Goal: Answer question/provide support: Answer question/provide support

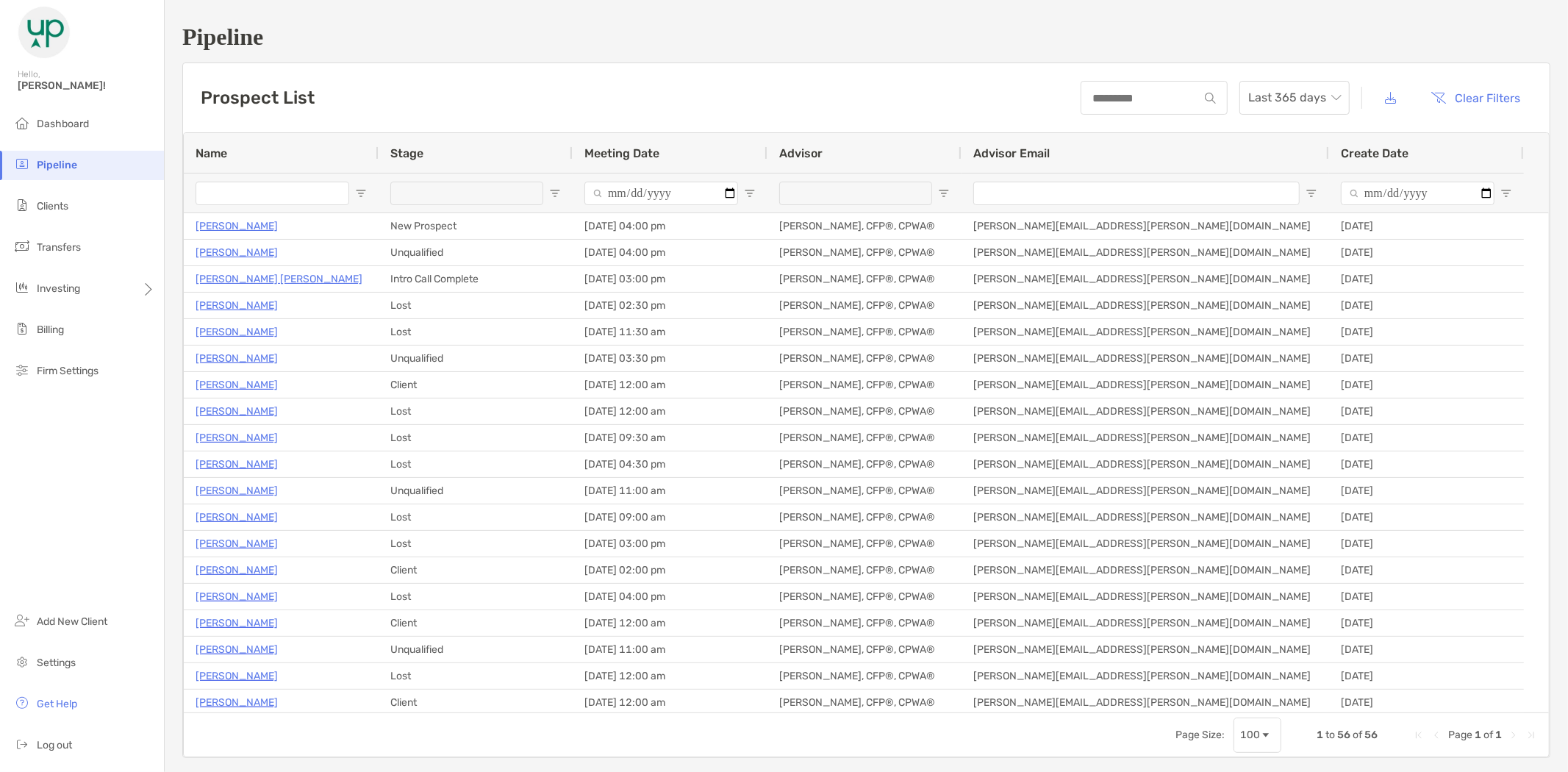
click at [280, 197] on input "Name Filter Input" at bounding box center [272, 193] width 154 height 23
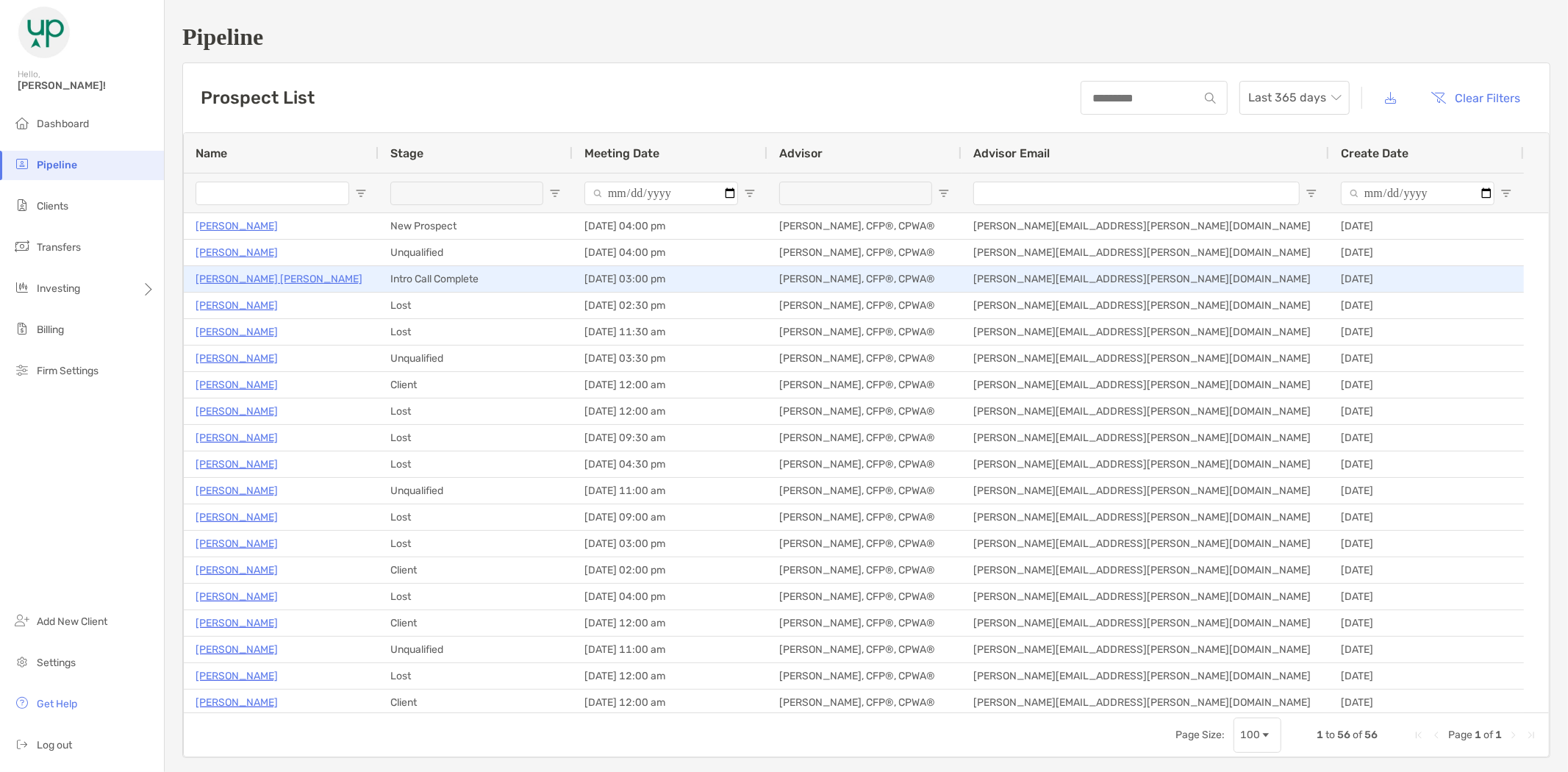
click at [232, 277] on p "[PERSON_NAME] [PERSON_NAME]" at bounding box center [279, 279] width 167 height 18
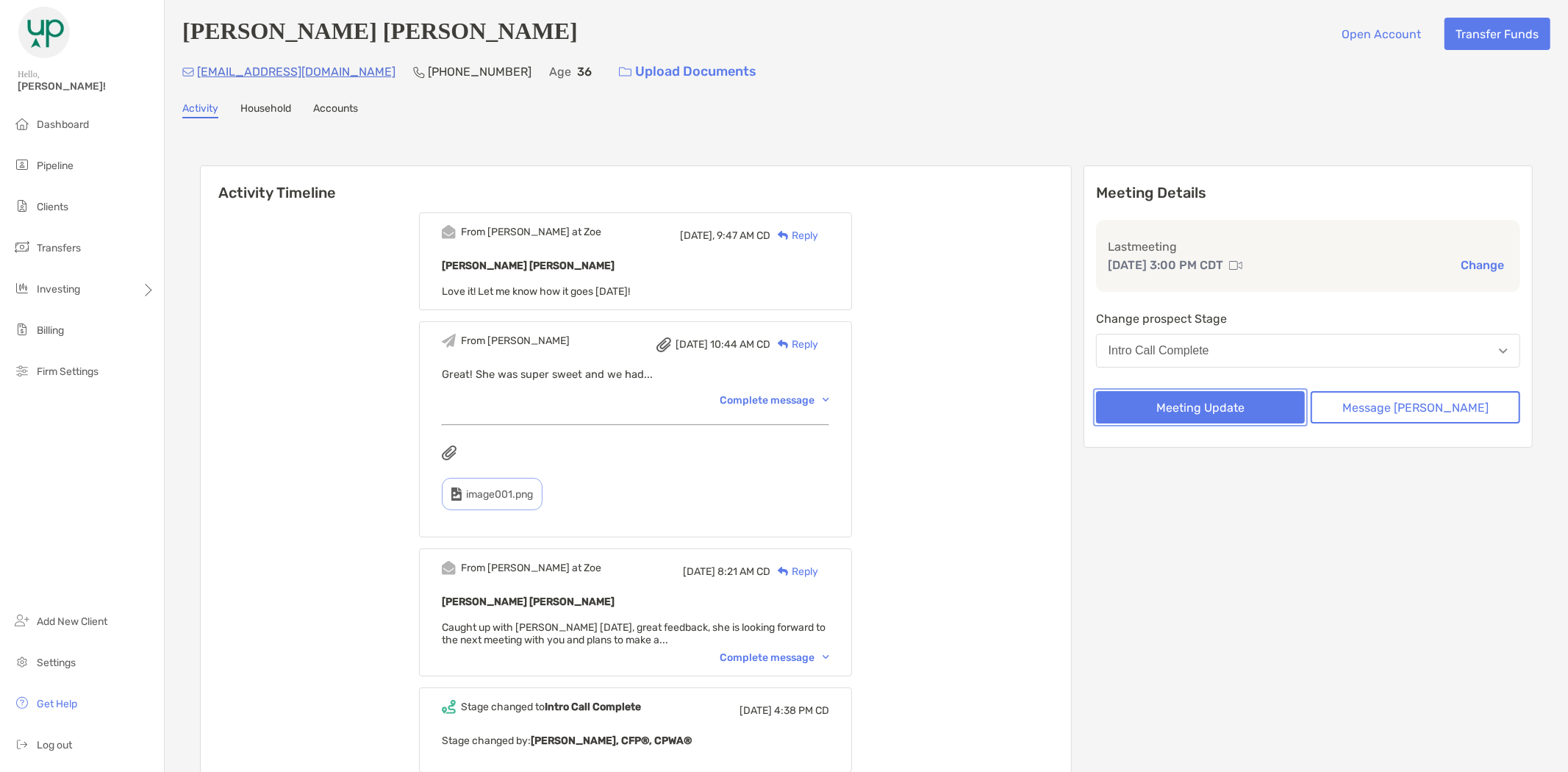
click at [1254, 402] on button "Meeting Update" at bounding box center [1201, 407] width 210 height 32
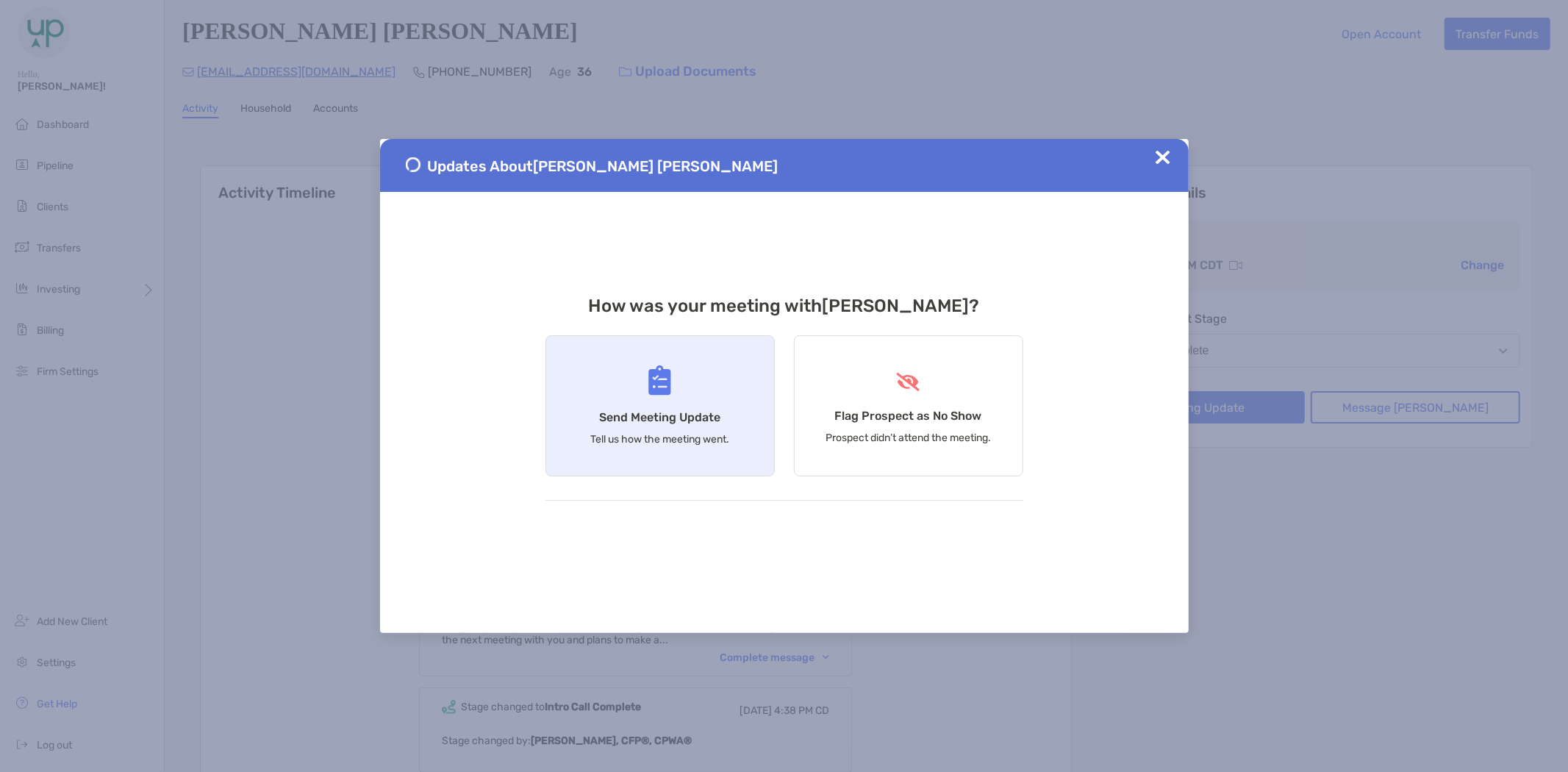
click at [657, 364] on div "Send Meeting Update Tell us how the meeting went." at bounding box center [660, 406] width 230 height 141
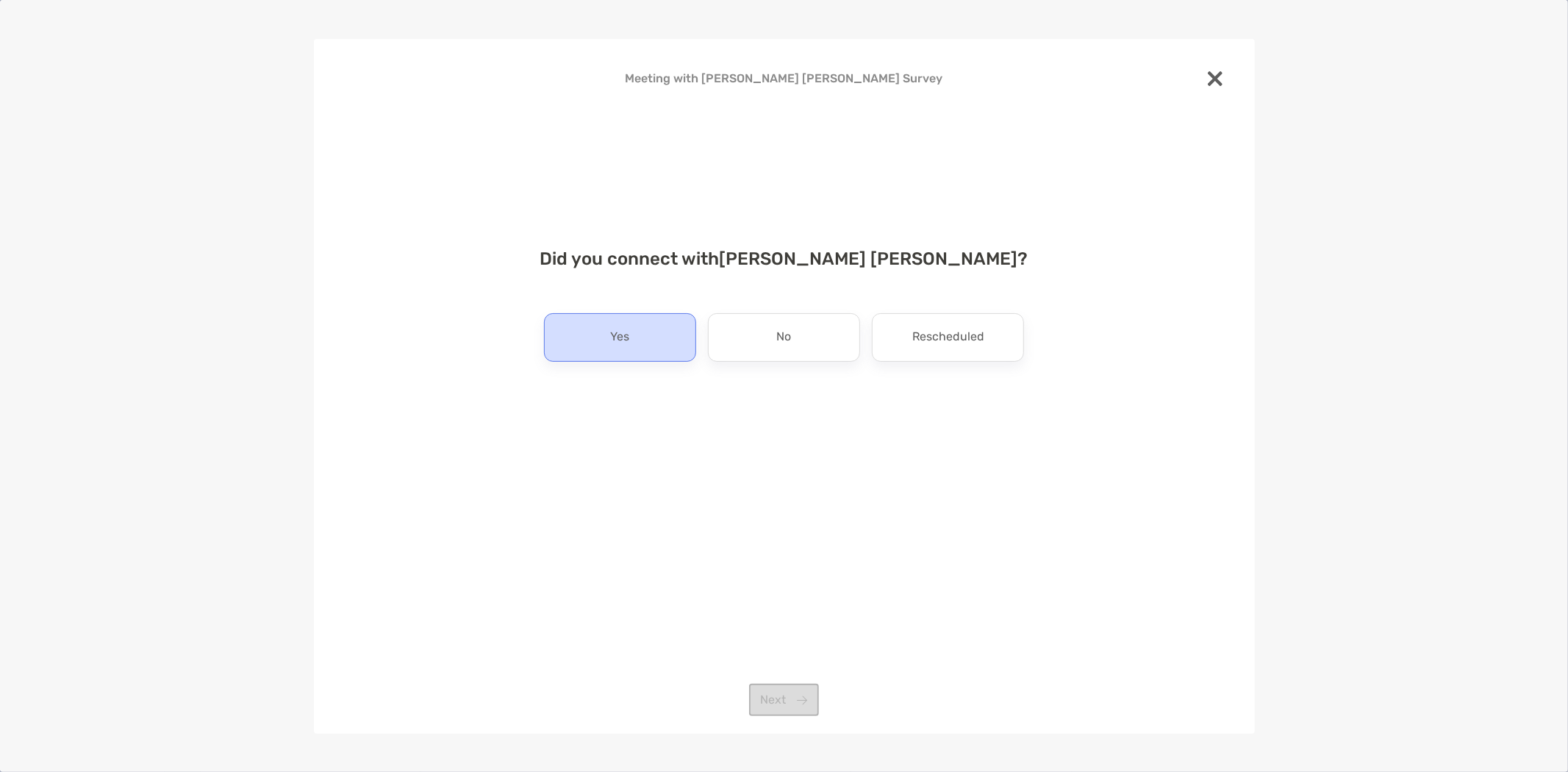
click at [638, 334] on div "Yes" at bounding box center [620, 337] width 152 height 48
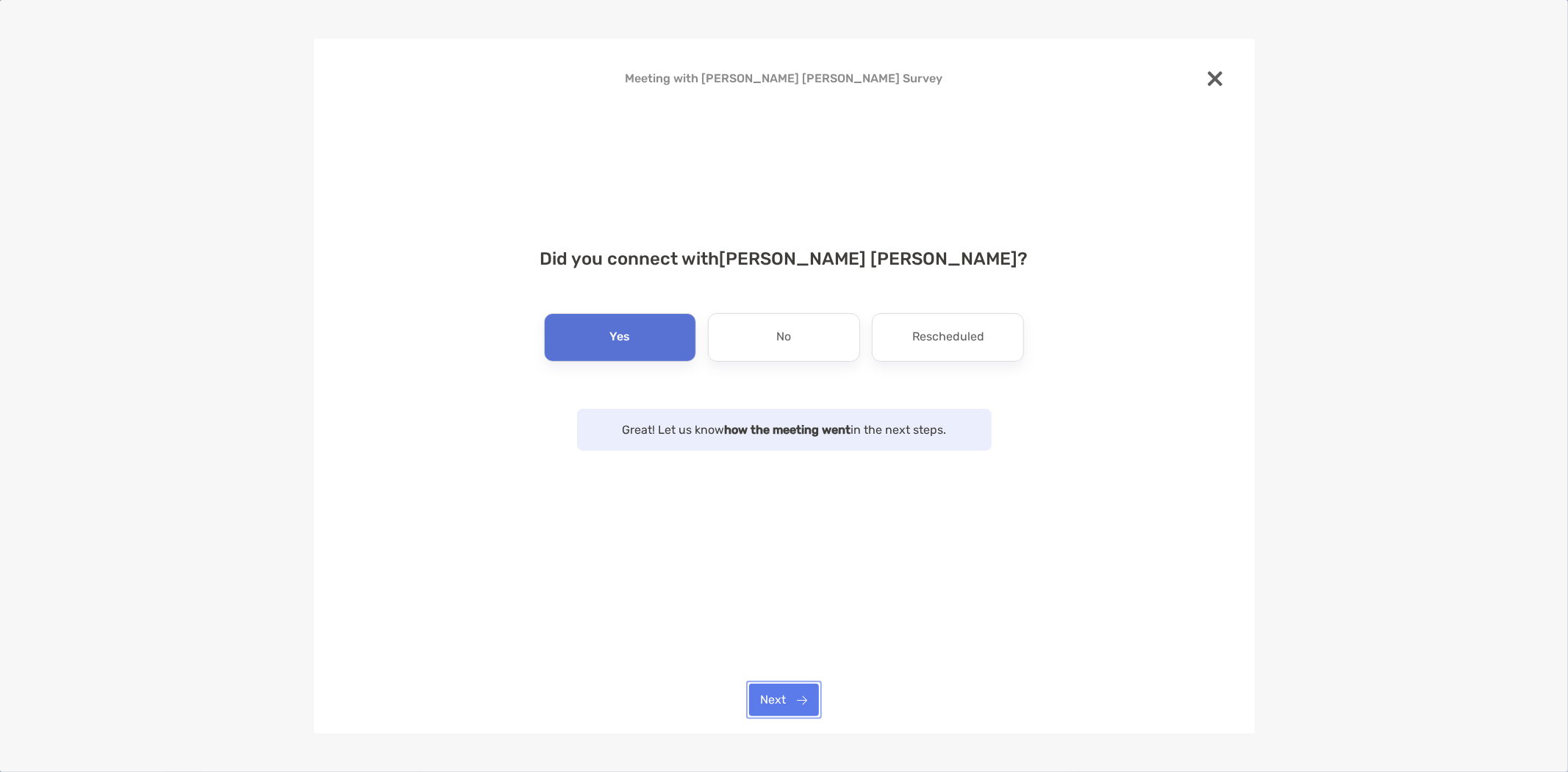
click at [791, 695] on button "Next" at bounding box center [784, 700] width 70 height 32
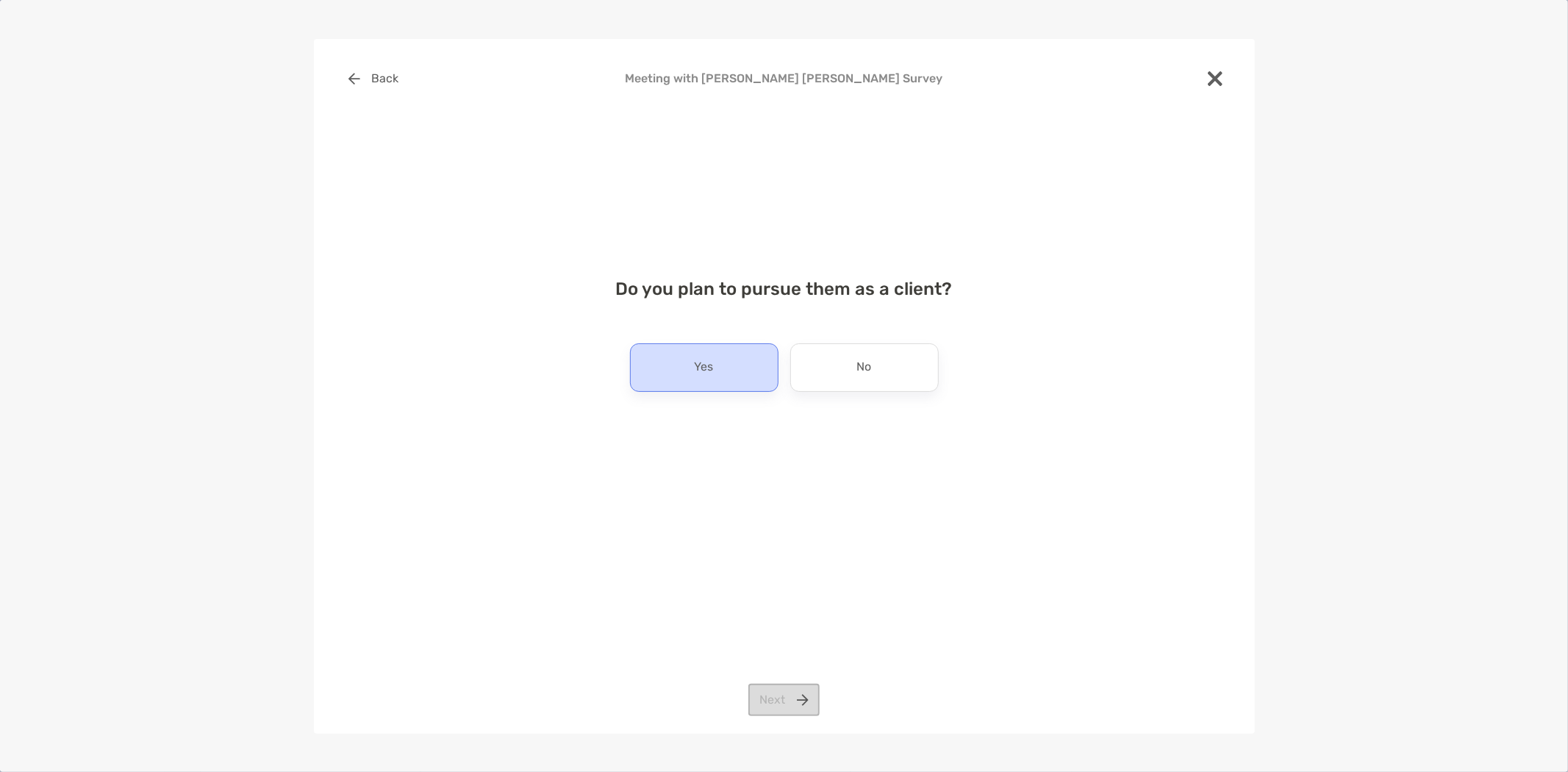
click at [692, 360] on div "Yes" at bounding box center [704, 368] width 148 height 48
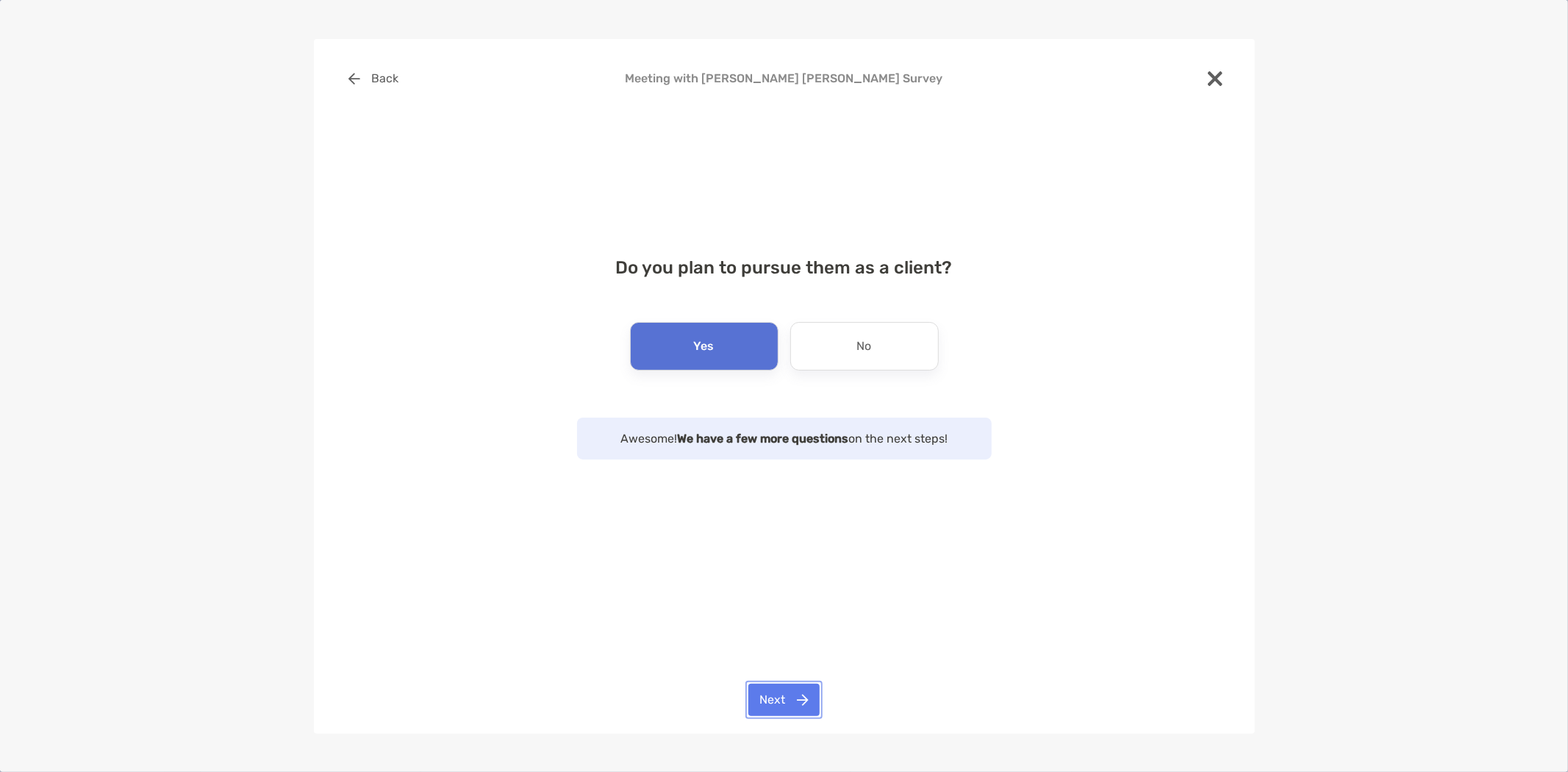
click at [805, 696] on button "Next" at bounding box center [784, 700] width 72 height 32
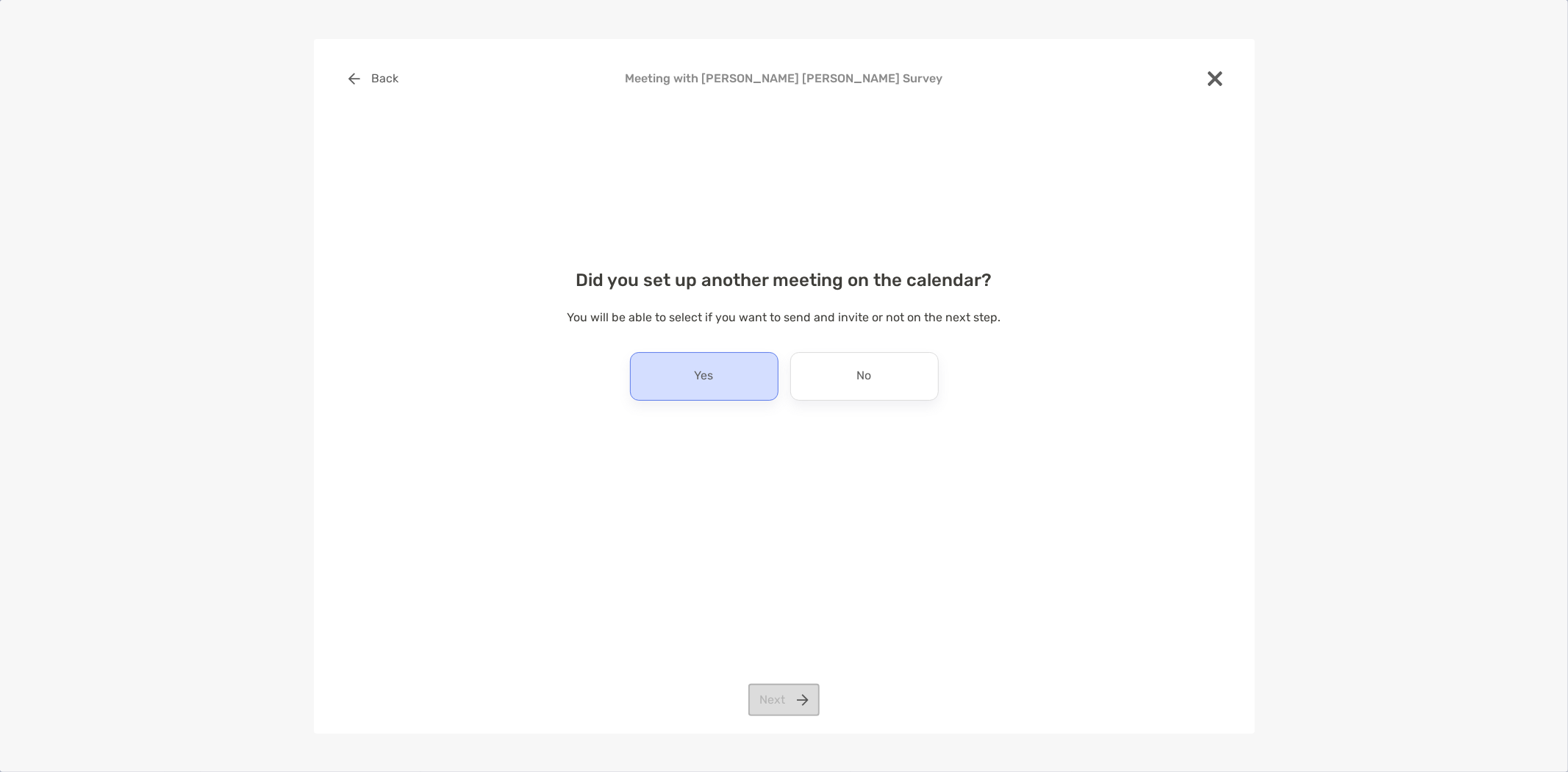
click at [709, 385] on p "Yes" at bounding box center [704, 376] width 19 height 23
click at [785, 682] on div "Back Meeting with Minoo Khorshidi Zadeh Survey Did you set up another meeting o…" at bounding box center [784, 386] width 941 height 695
click at [786, 695] on button "Next" at bounding box center [784, 700] width 72 height 32
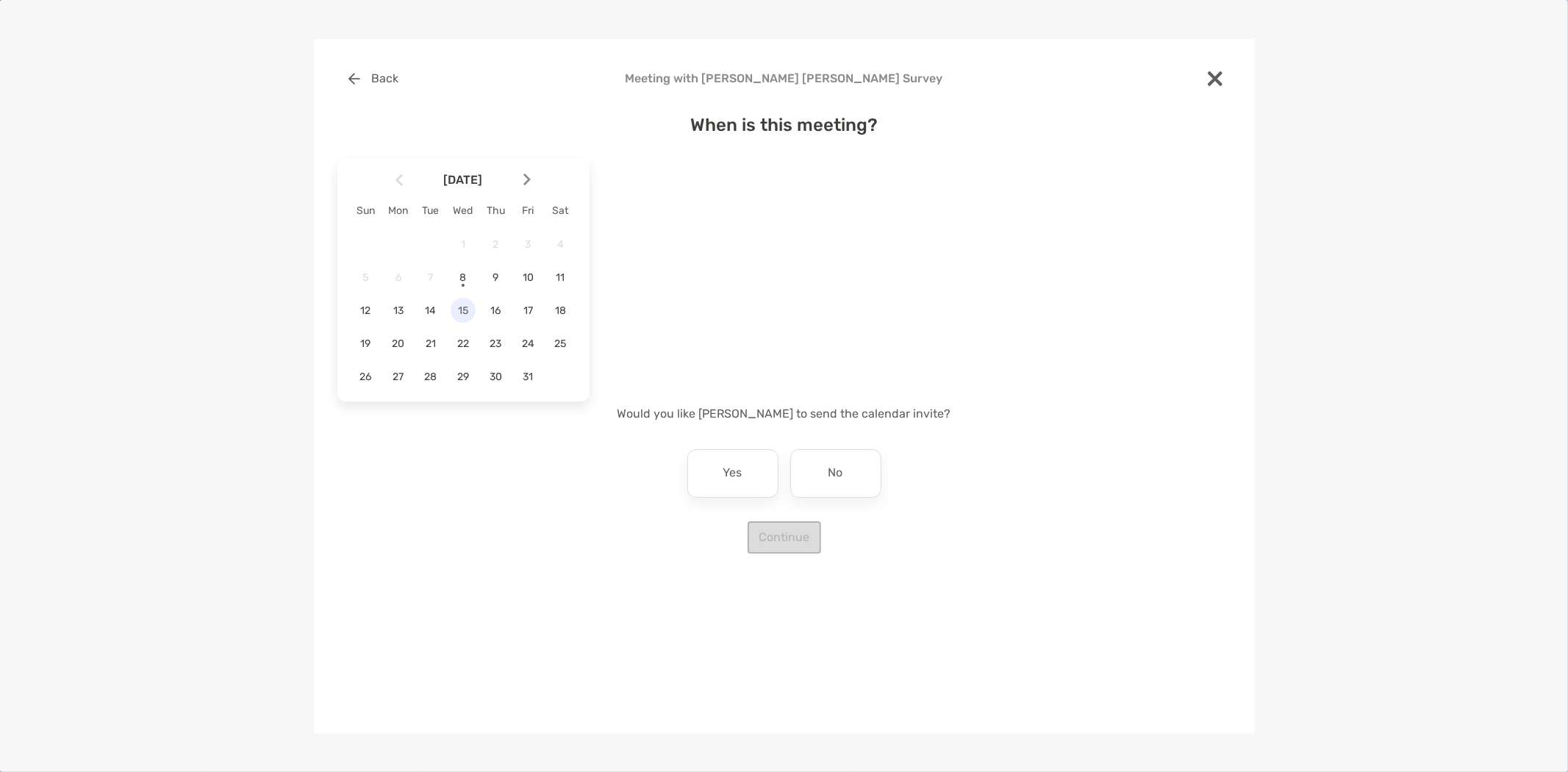
click at [466, 302] on div "15" at bounding box center [464, 310] width 25 height 25
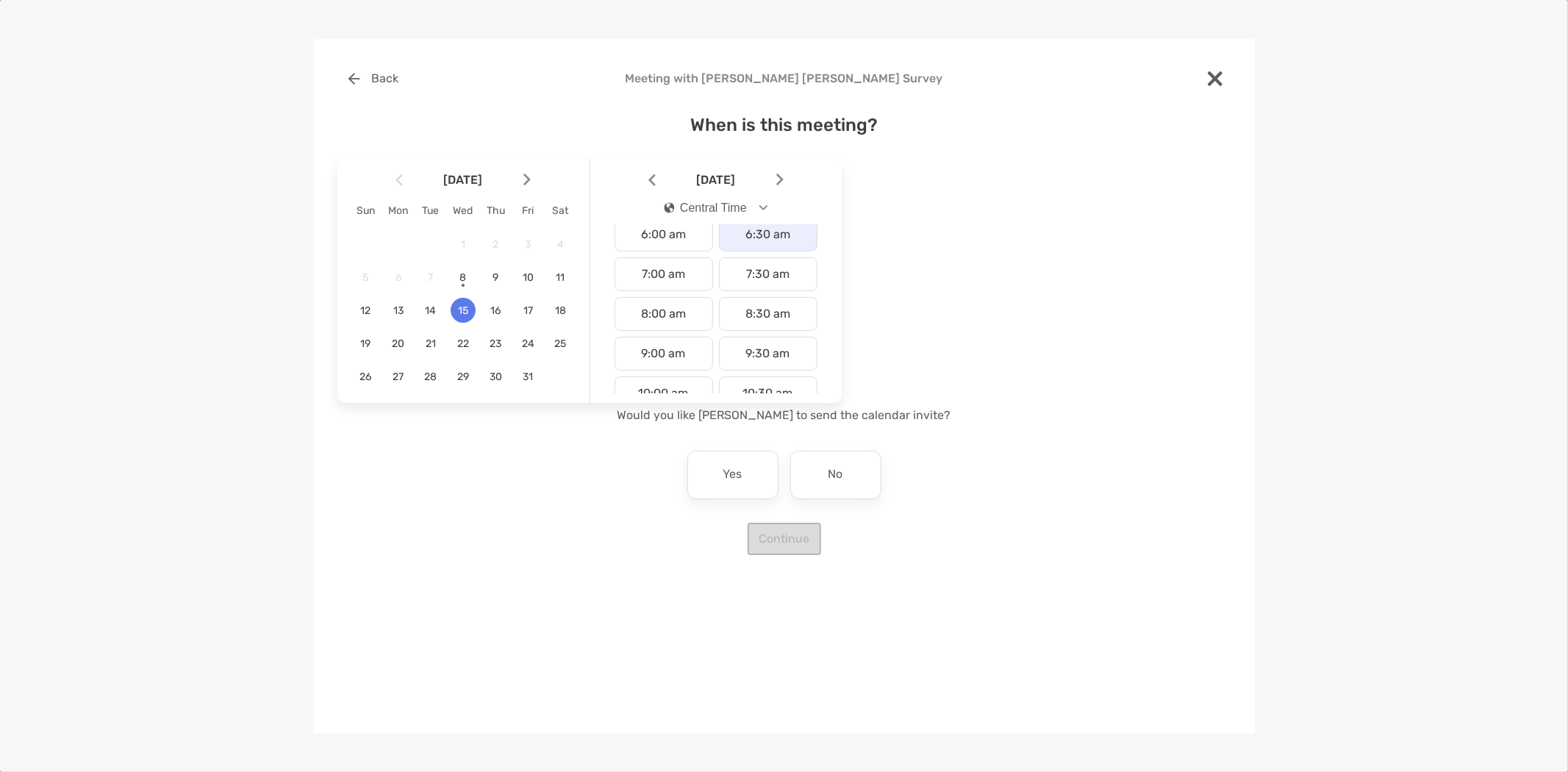
scroll to position [326, 0]
click at [767, 345] on div "11:30 am" at bounding box center [768, 351] width 98 height 34
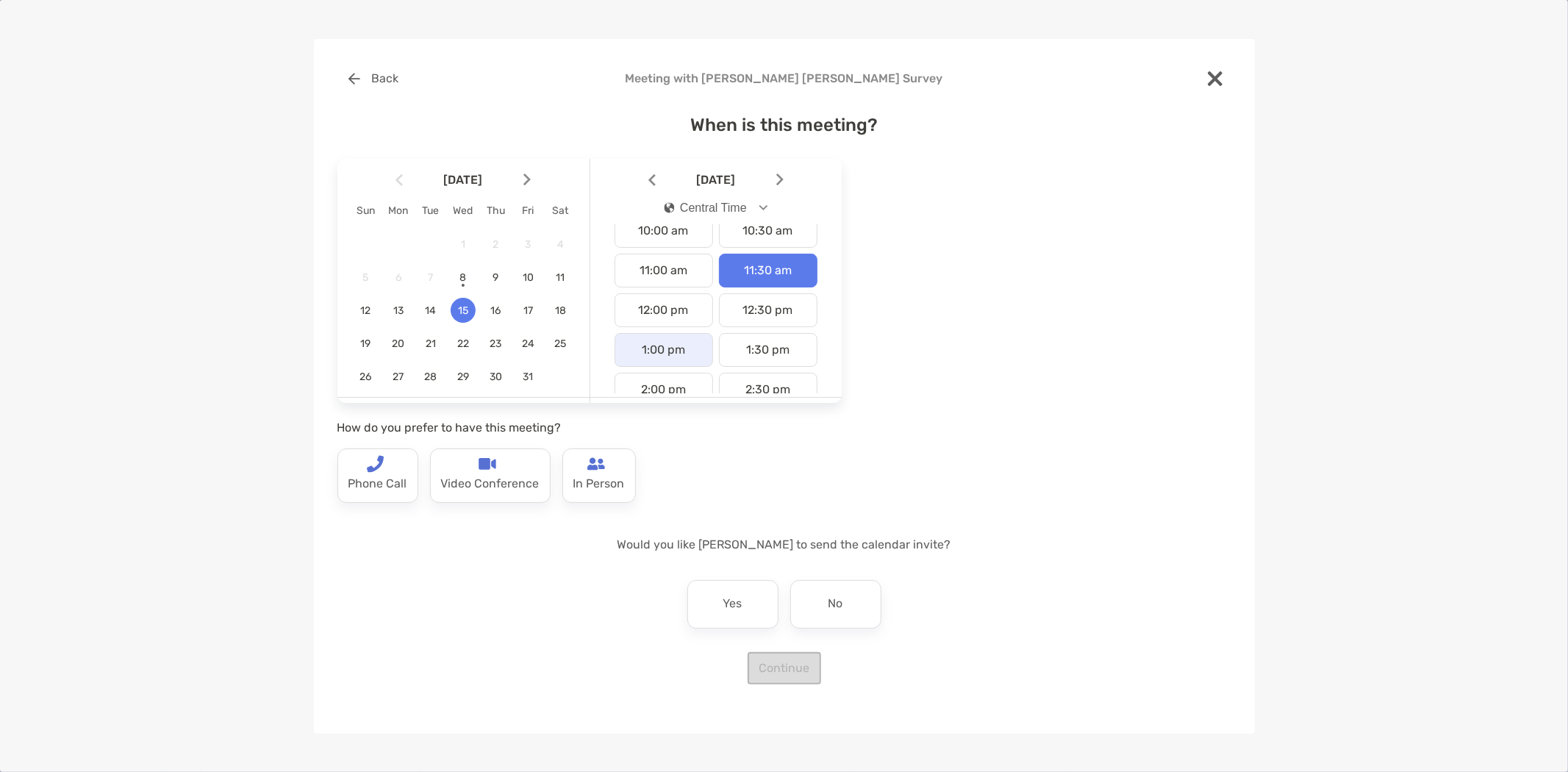
scroll to position [408, 0]
click at [753, 317] on div "12:30 pm" at bounding box center [768, 309] width 98 height 34
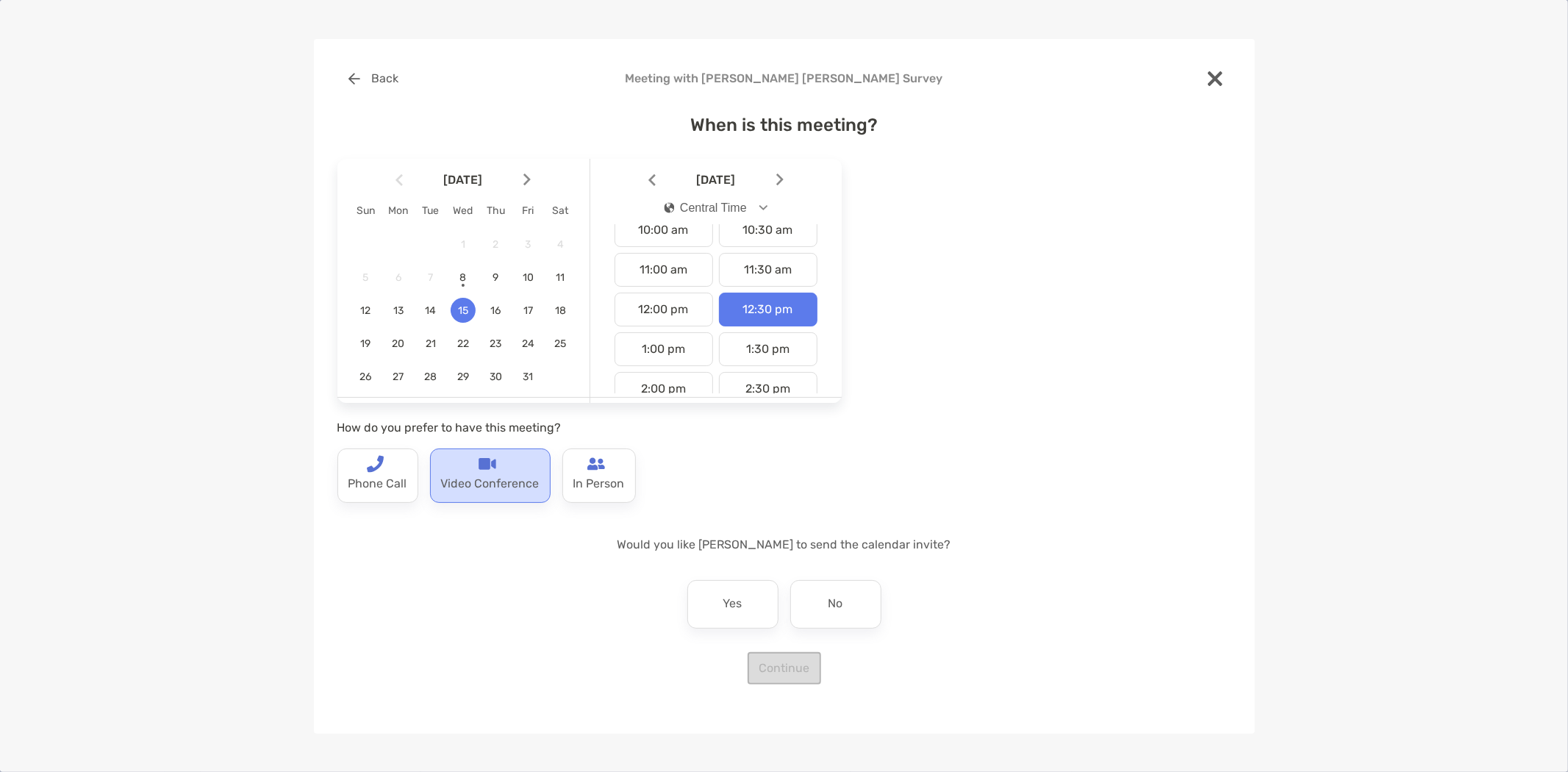
click at [509, 467] on div "Video Conference" at bounding box center [490, 475] width 121 height 54
click at [823, 601] on div "No" at bounding box center [836, 604] width 92 height 48
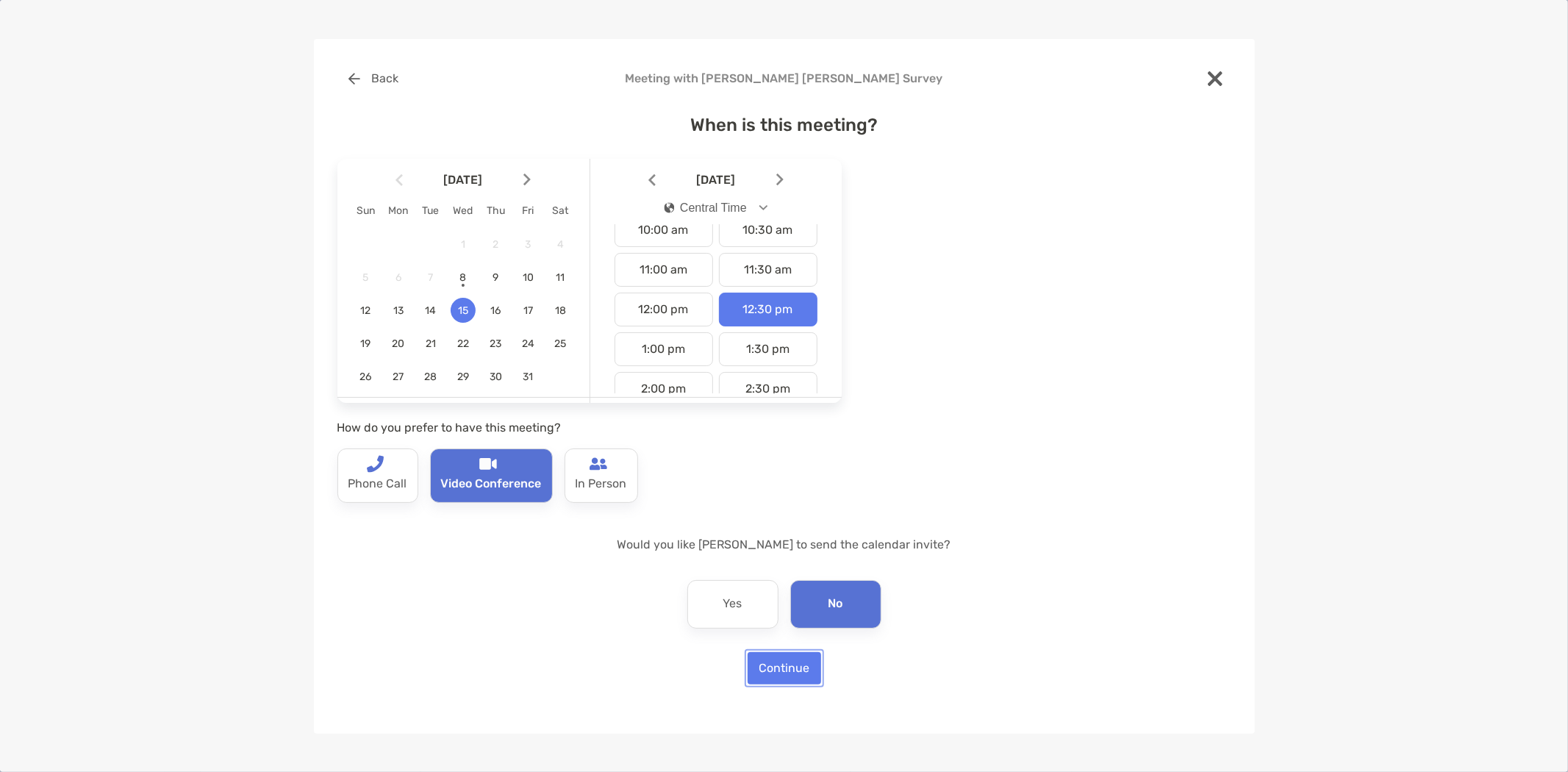
click at [798, 665] on button "Continue" at bounding box center [784, 668] width 73 height 32
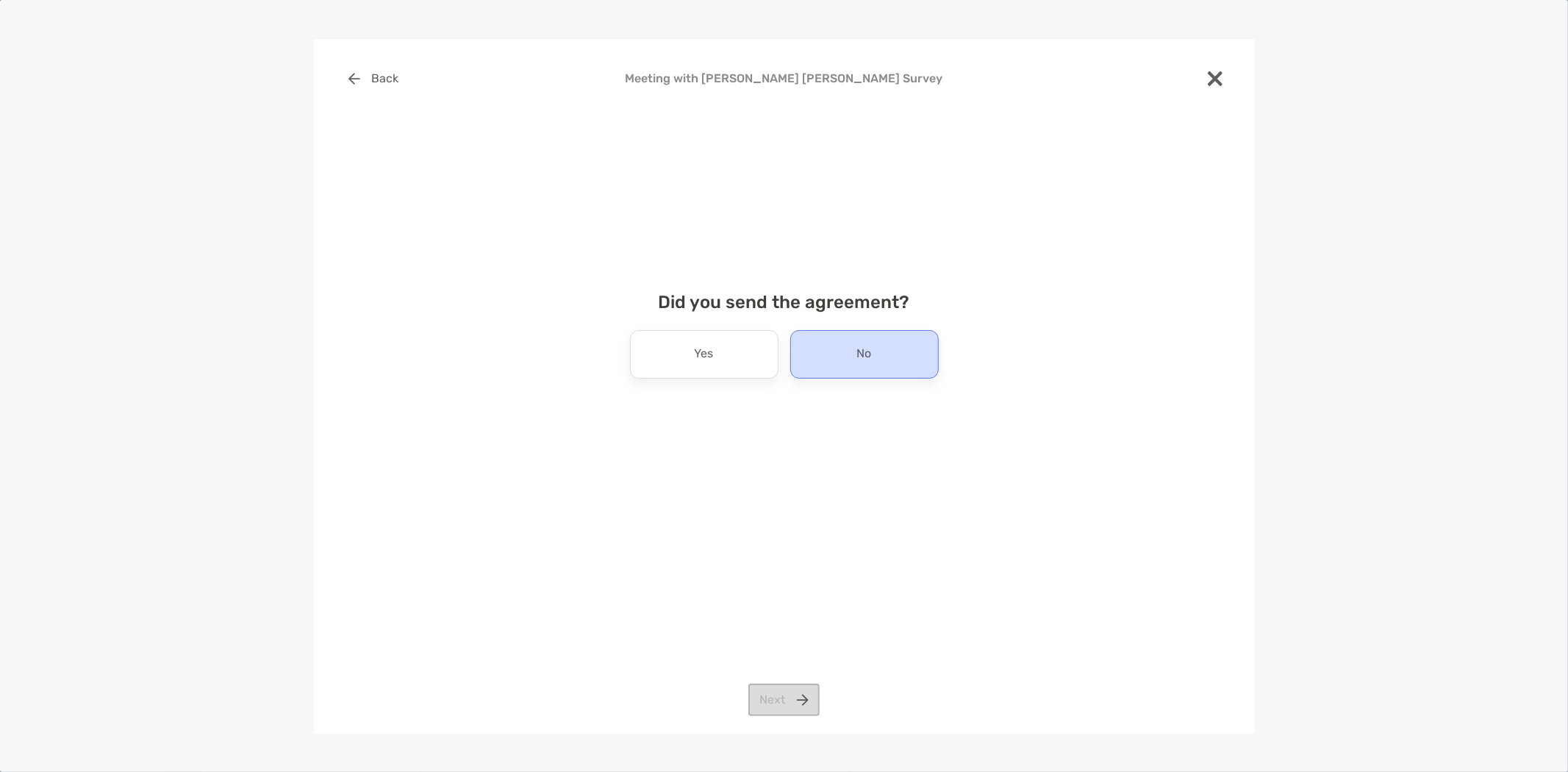
click at [905, 347] on div "No" at bounding box center [865, 354] width 148 height 48
click at [809, 691] on button "Next" at bounding box center [784, 700] width 72 height 32
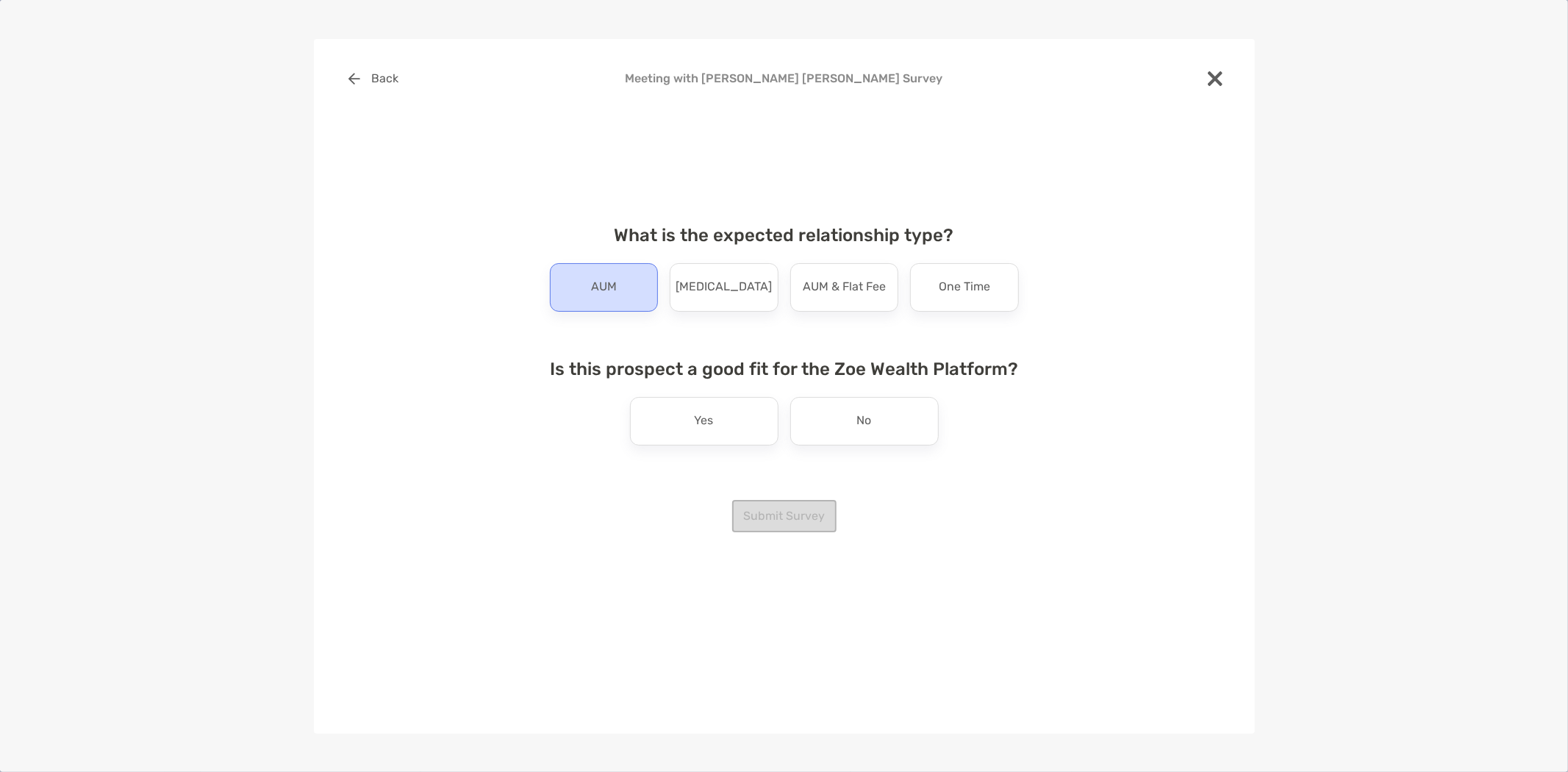
click at [625, 285] on div "AUM" at bounding box center [604, 287] width 109 height 48
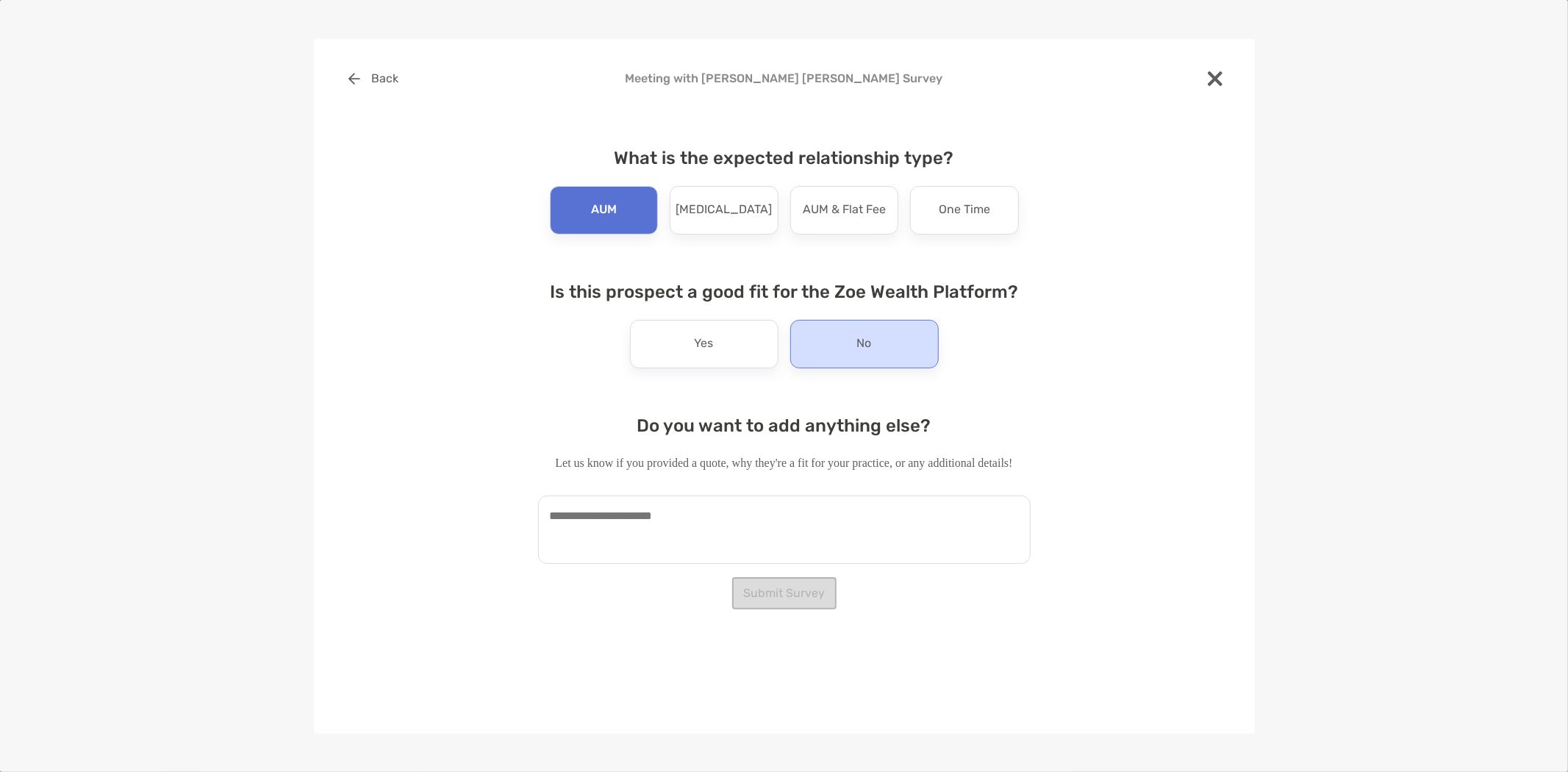
click at [876, 342] on div "No" at bounding box center [865, 344] width 148 height 48
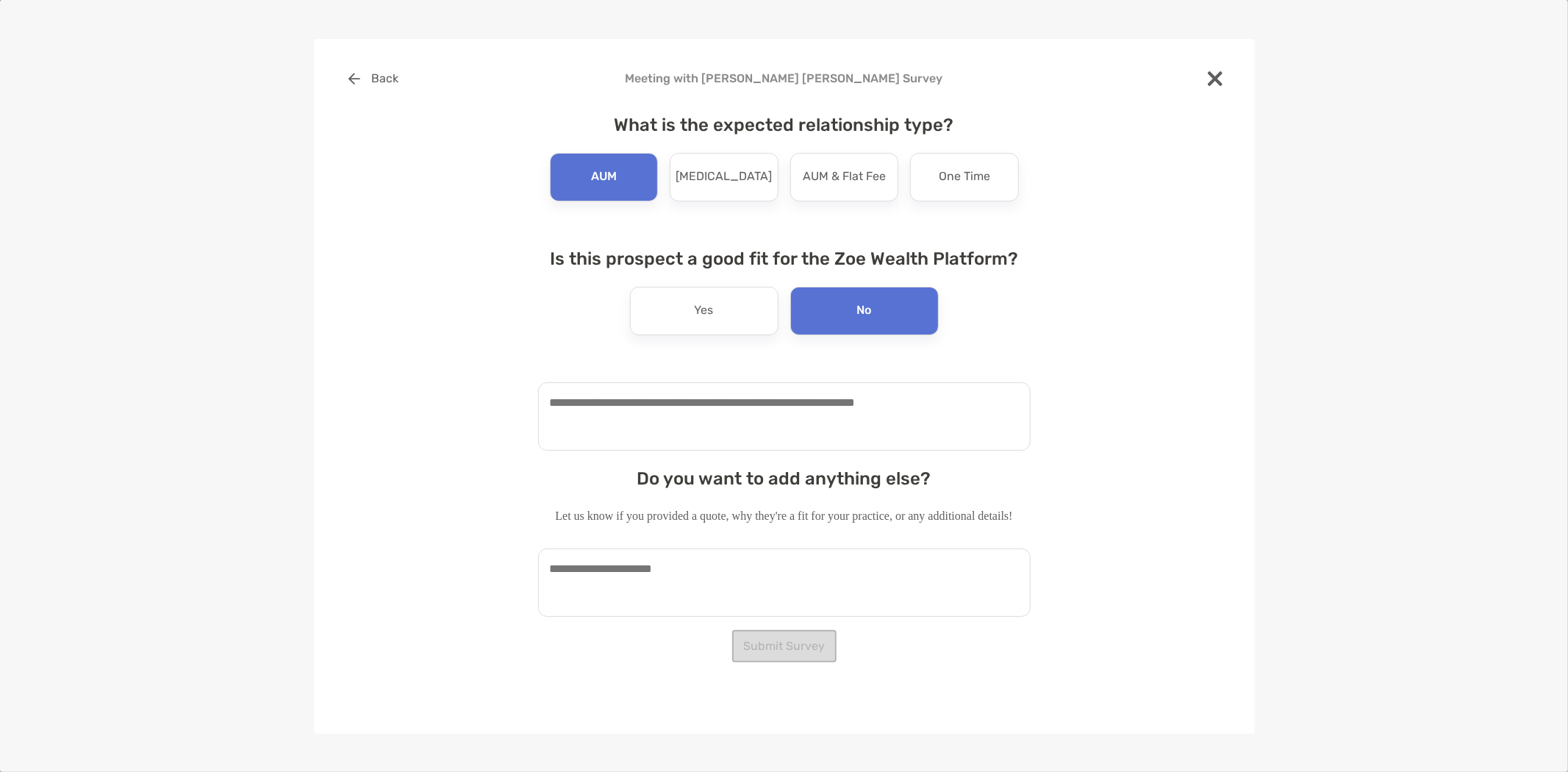
click at [679, 394] on textarea at bounding box center [785, 416] width 493 height 68
type textarea "**********"
paste textarea "**********"
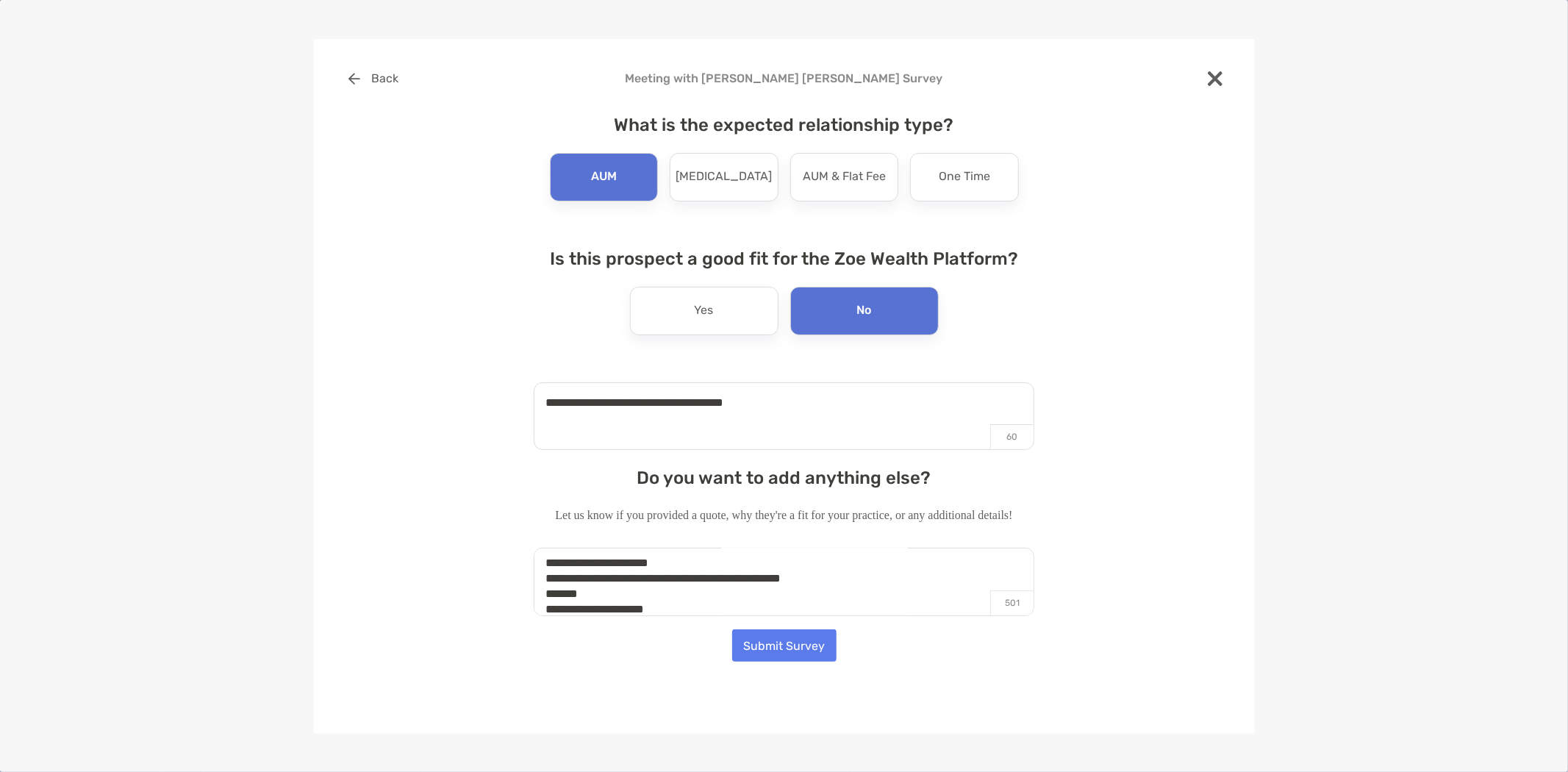
scroll to position [375, 0]
type textarea "**********"
click at [772, 643] on button "Submit Survey" at bounding box center [784, 645] width 104 height 32
